Goal: Information Seeking & Learning: Learn about a topic

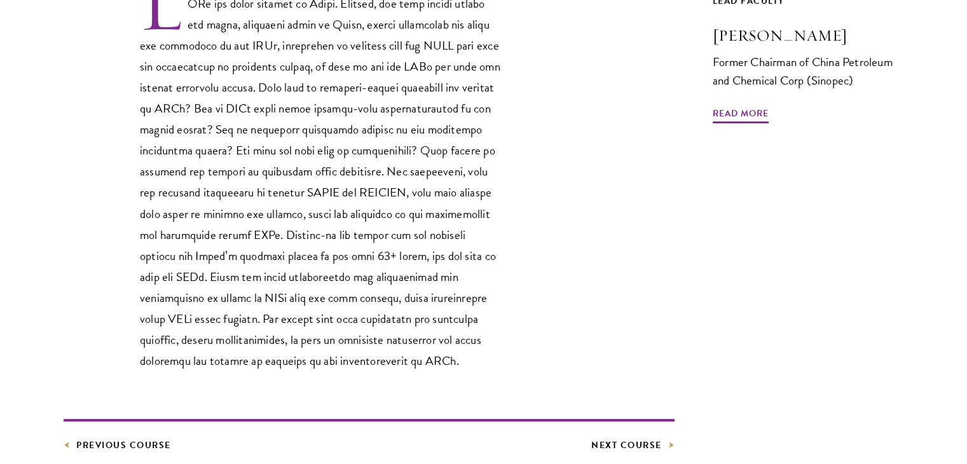
scroll to position [473, 0]
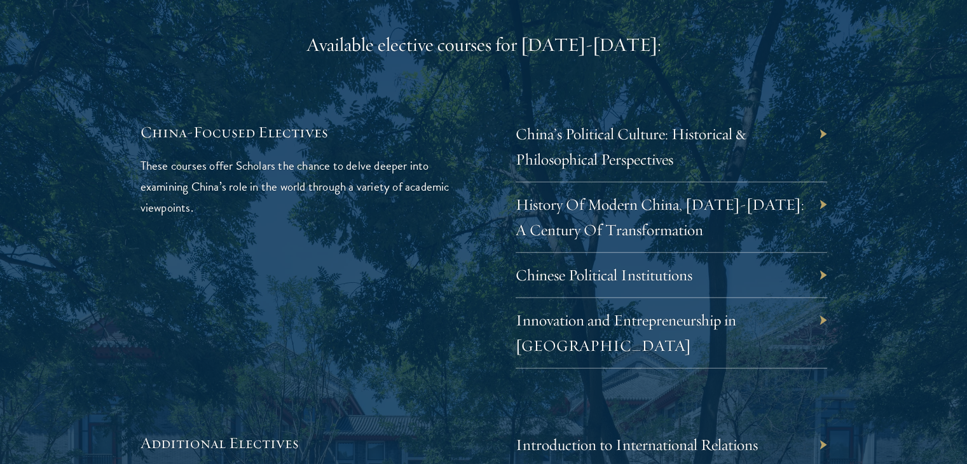
scroll to position [3746, 0]
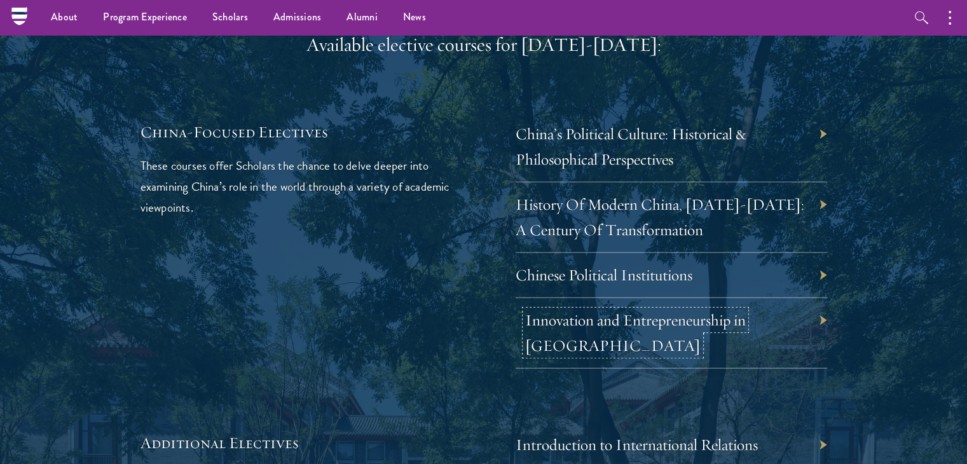
click at [576, 310] on link "Innovation and Entrepreneurship in [GEOGRAPHIC_DATA]" at bounding box center [635, 332] width 221 height 45
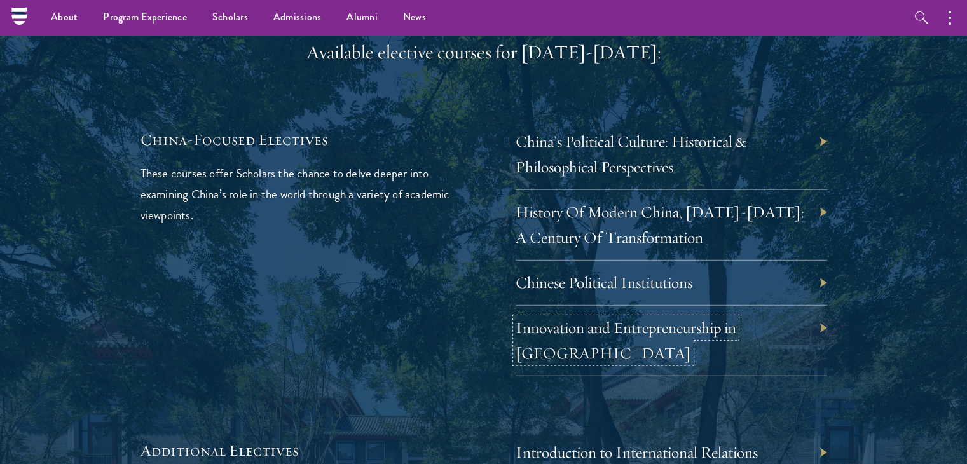
scroll to position [3739, 0]
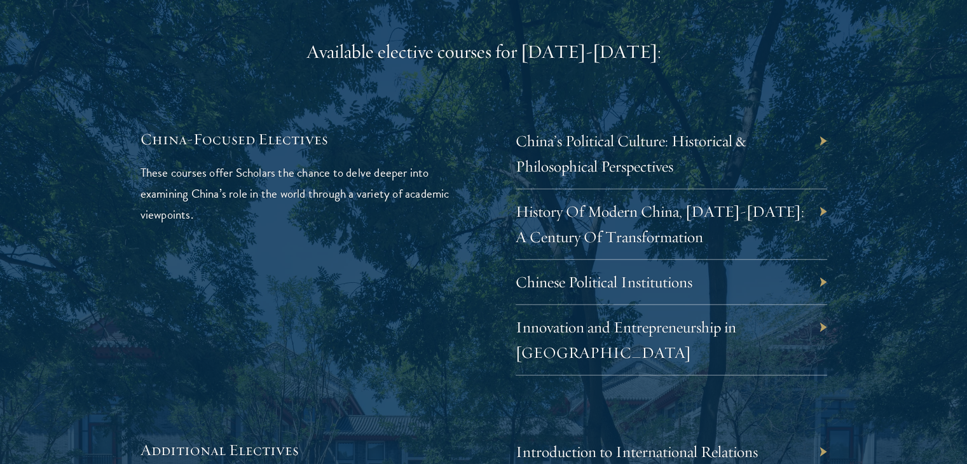
click at [382, 277] on div "China-Focused Electives These courses offer Scholars the chance to delve deeper…" at bounding box center [297, 251] width 312 height 247
click at [573, 211] on link "History Of Modern China, [DATE]-[DATE]: A Century Of Transformation" at bounding box center [669, 224] width 289 height 45
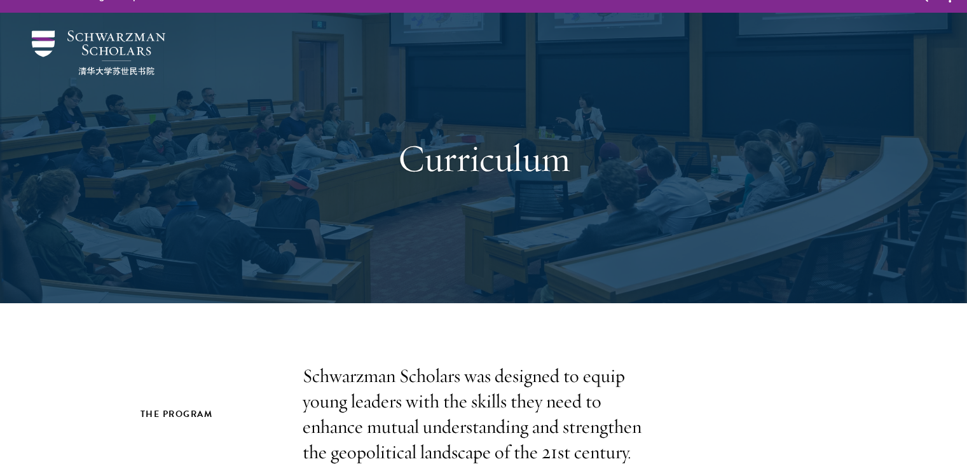
scroll to position [0, 0]
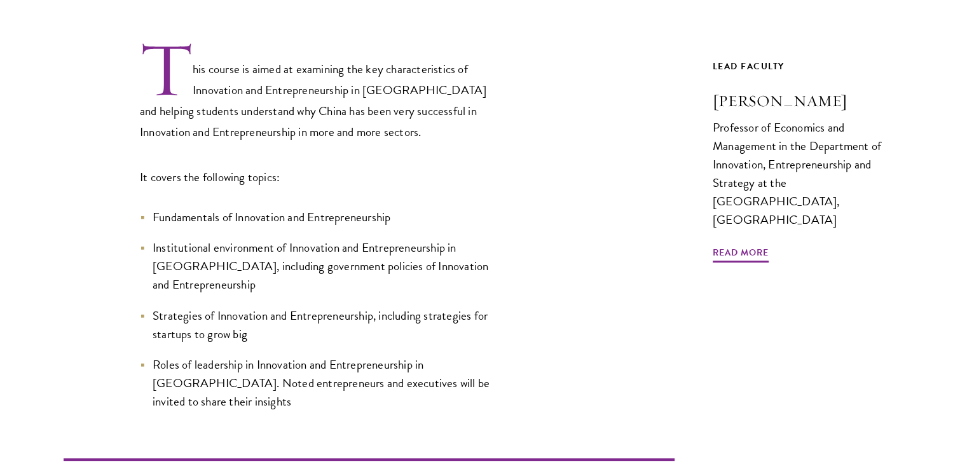
scroll to position [420, 0]
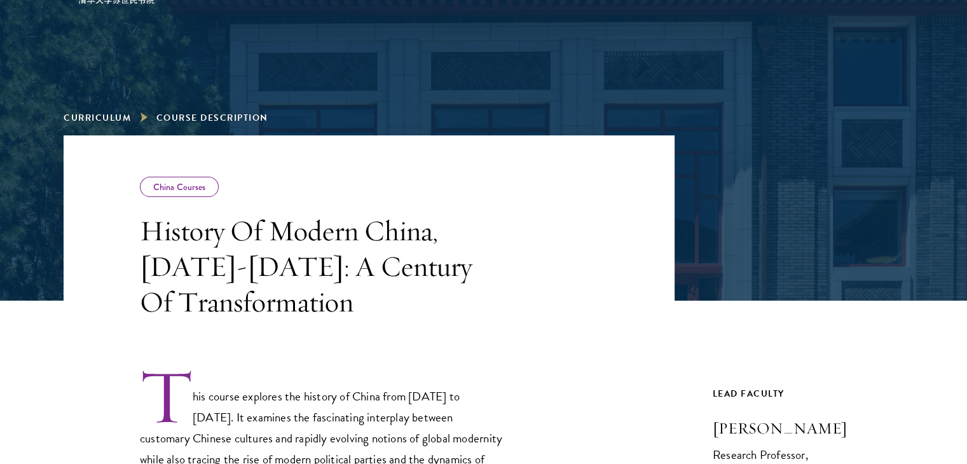
scroll to position [94, 0]
